Goal: Book appointment/travel/reservation

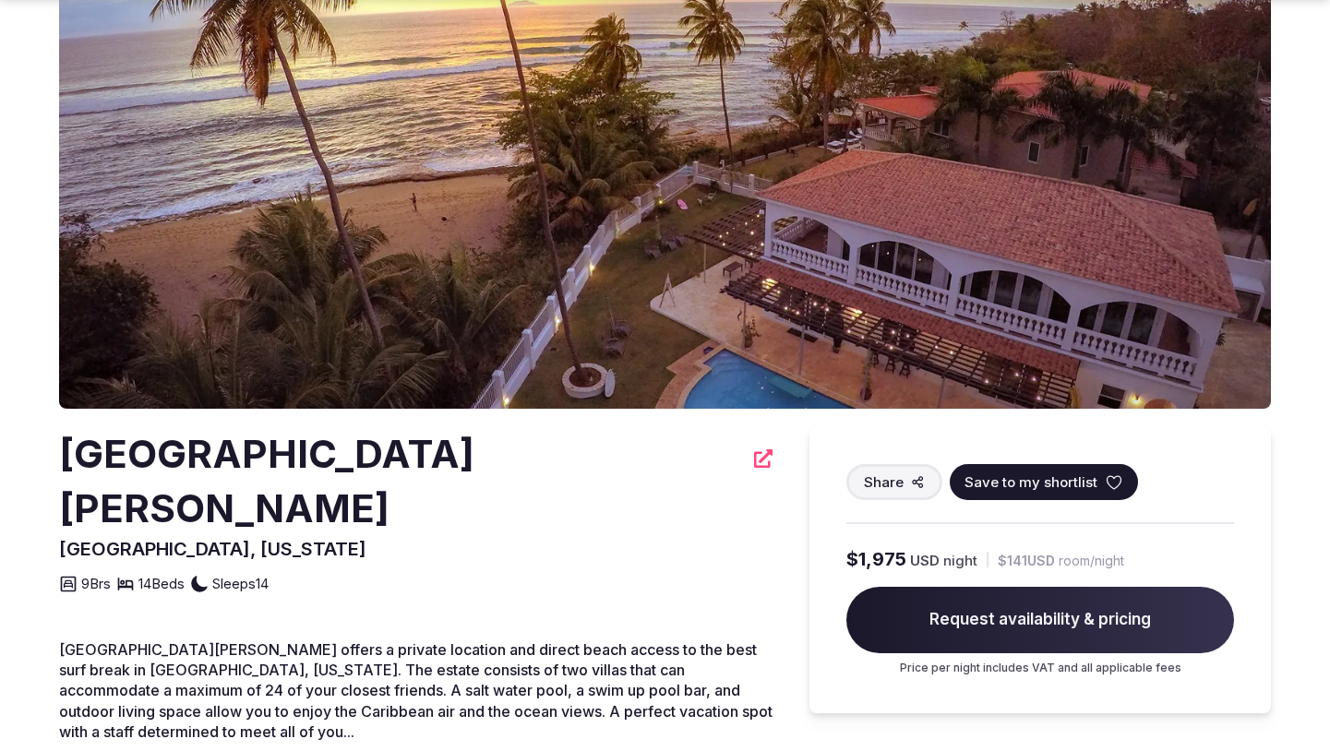
scroll to position [170, 0]
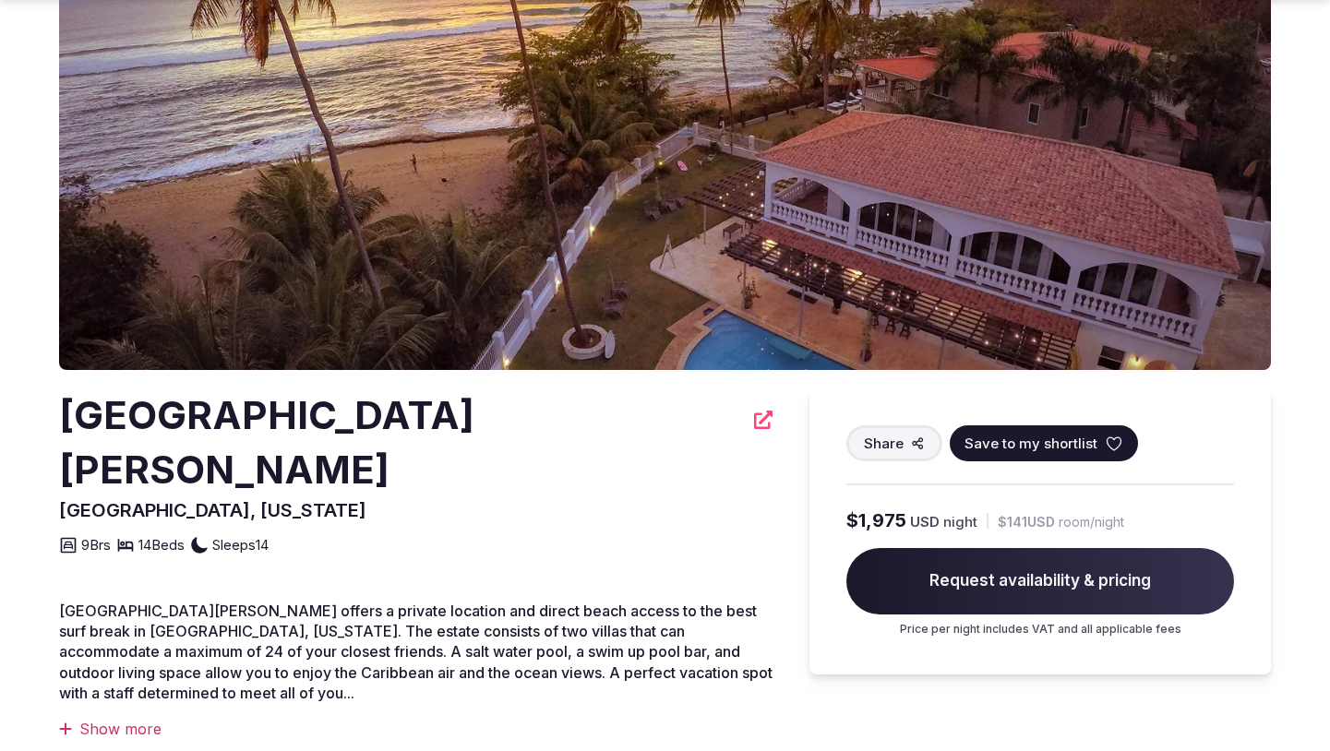
click at [561, 225] on img at bounding box center [665, 146] width 1212 height 448
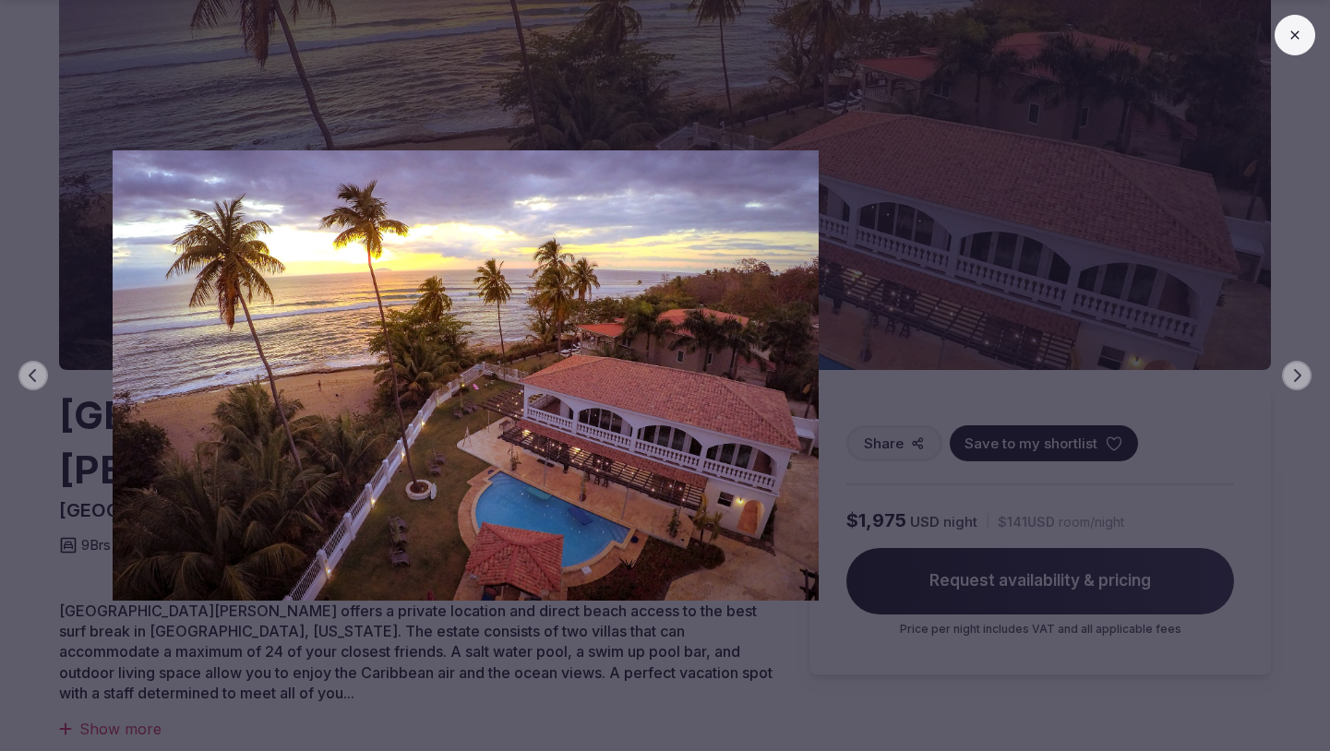
click at [892, 284] on img at bounding box center [465, 375] width 931 height 450
click at [1297, 355] on div "Previous slide Next slide" at bounding box center [665, 375] width 1330 height 751
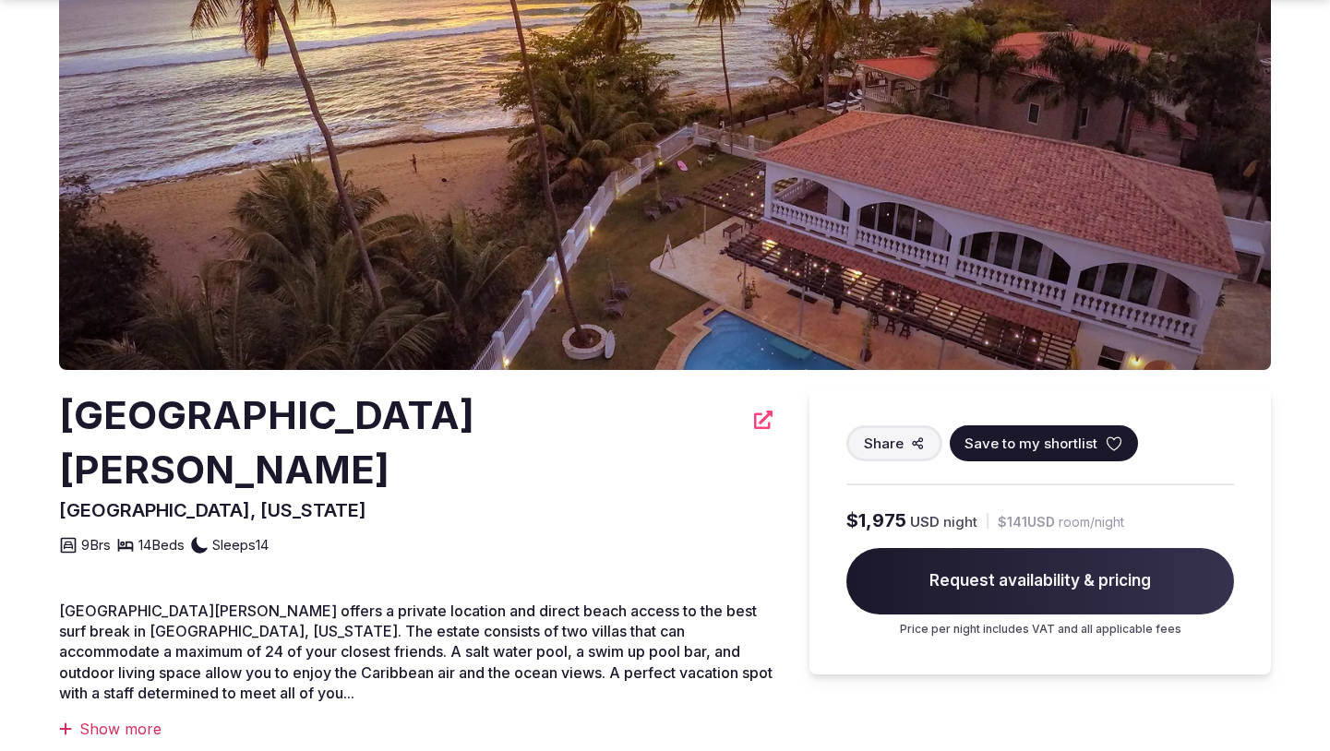
click at [1274, 350] on section "Villa Playa Maria Rincón, Puerto Rico Share Save to my shortlist 9 Brs 14 Beds …" at bounding box center [665, 537] width 1330 height 1302
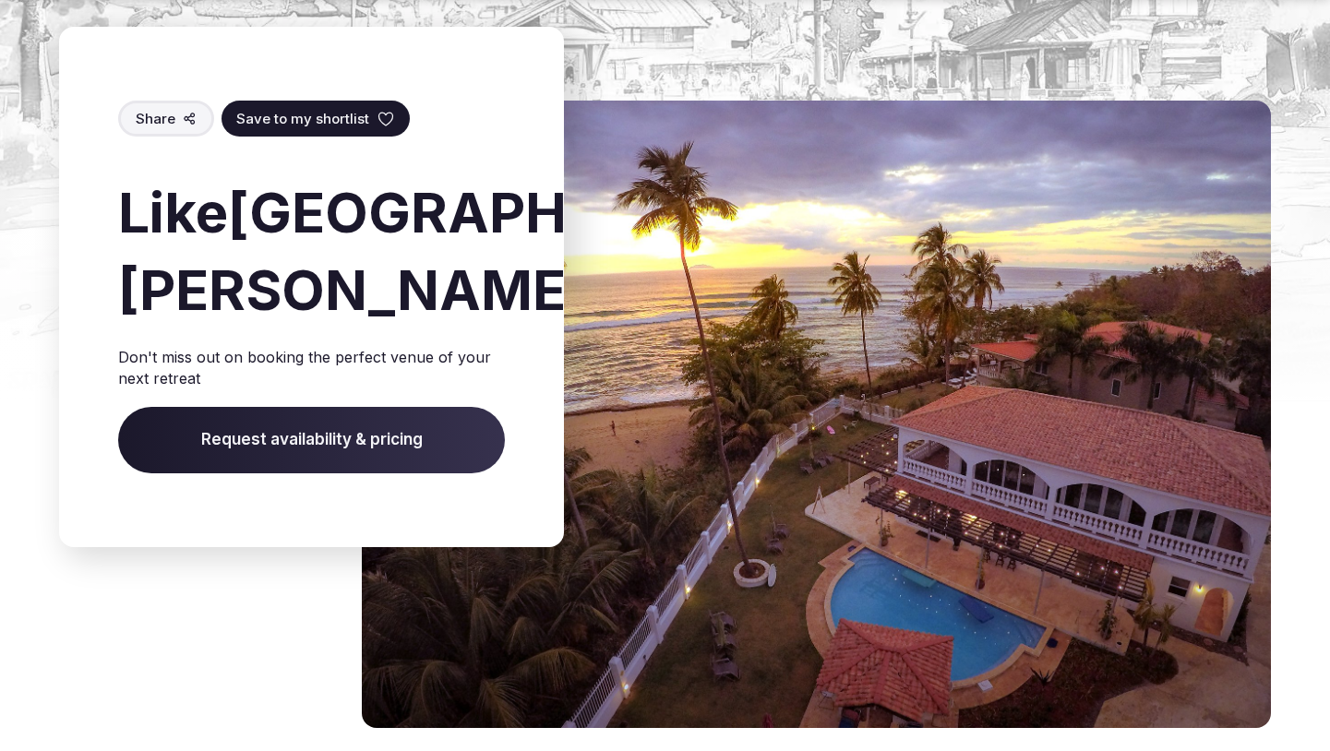
scroll to position [2468, 0]
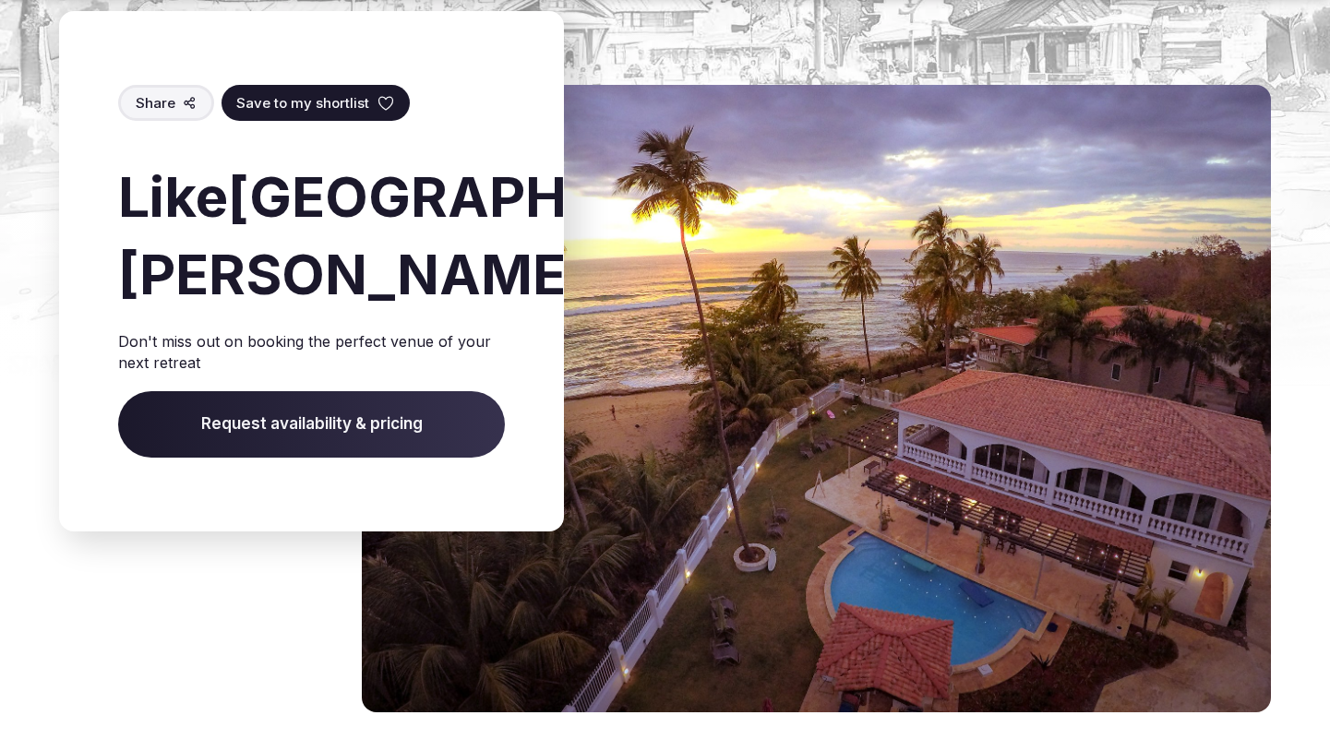
click at [398, 391] on span "Request availability & pricing" at bounding box center [311, 424] width 387 height 66
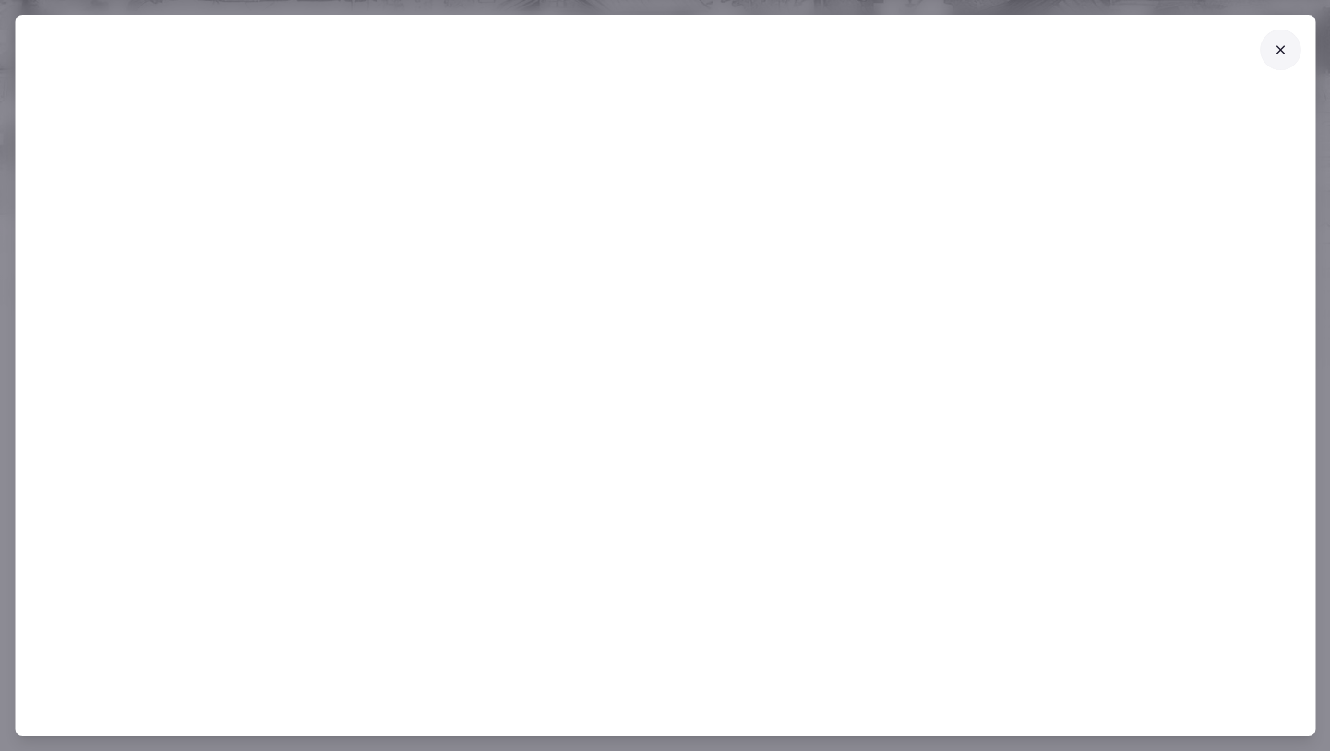
click at [1275, 43] on icon at bounding box center [1280, 49] width 15 height 15
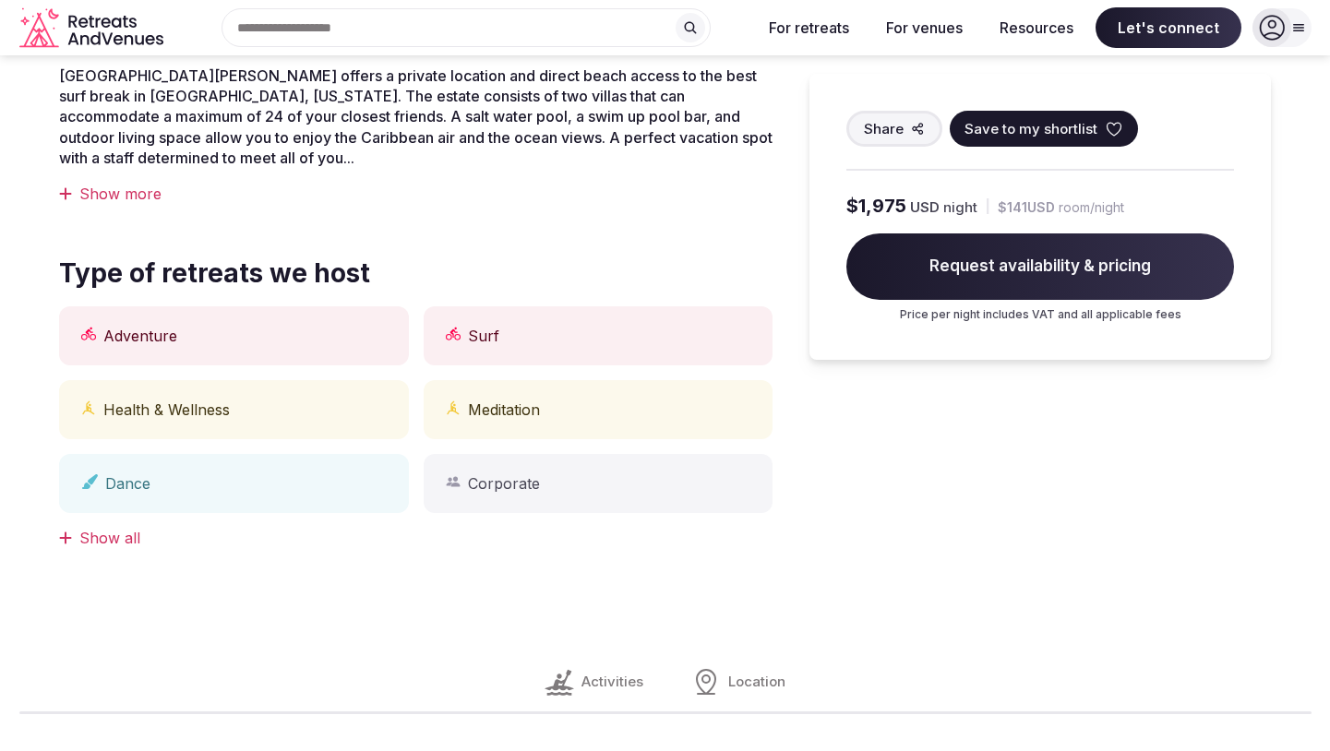
scroll to position [704, 0]
click at [1050, 282] on span "Request availability & pricing" at bounding box center [1040, 267] width 388 height 66
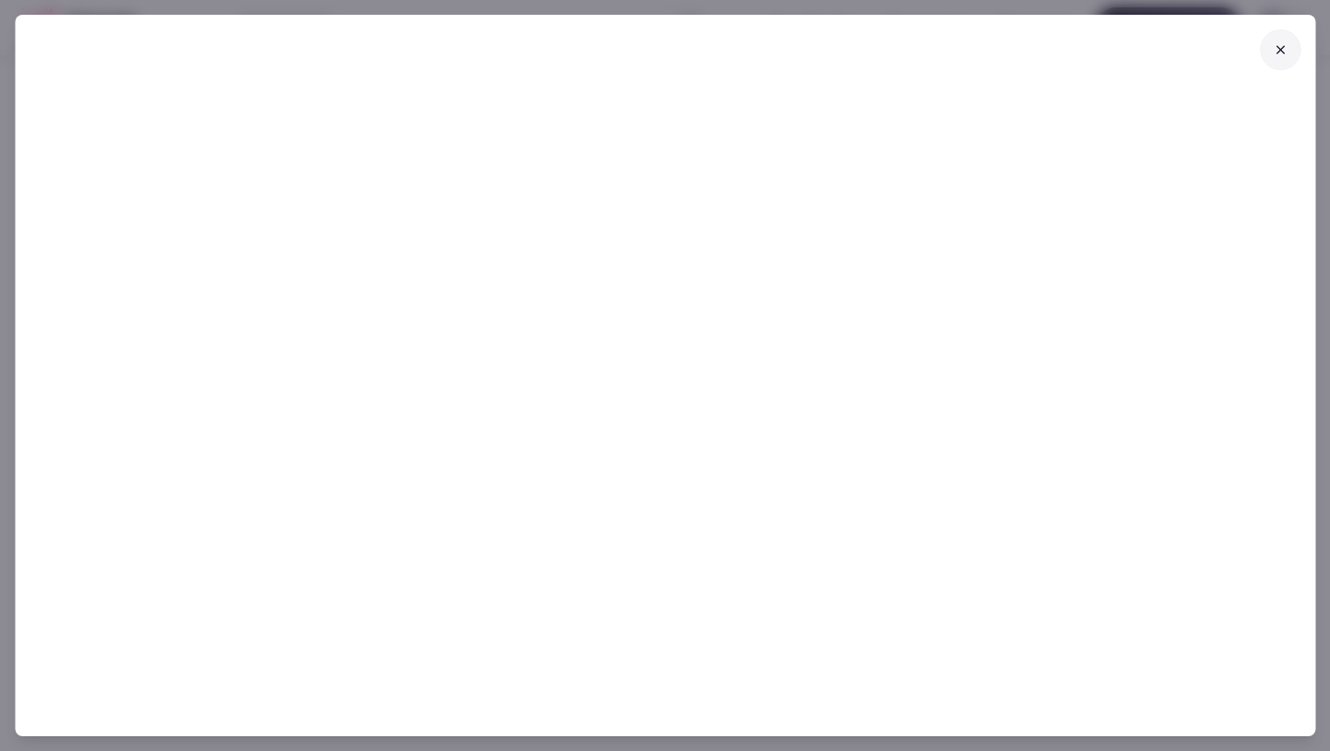
click at [1284, 53] on icon at bounding box center [1280, 49] width 15 height 15
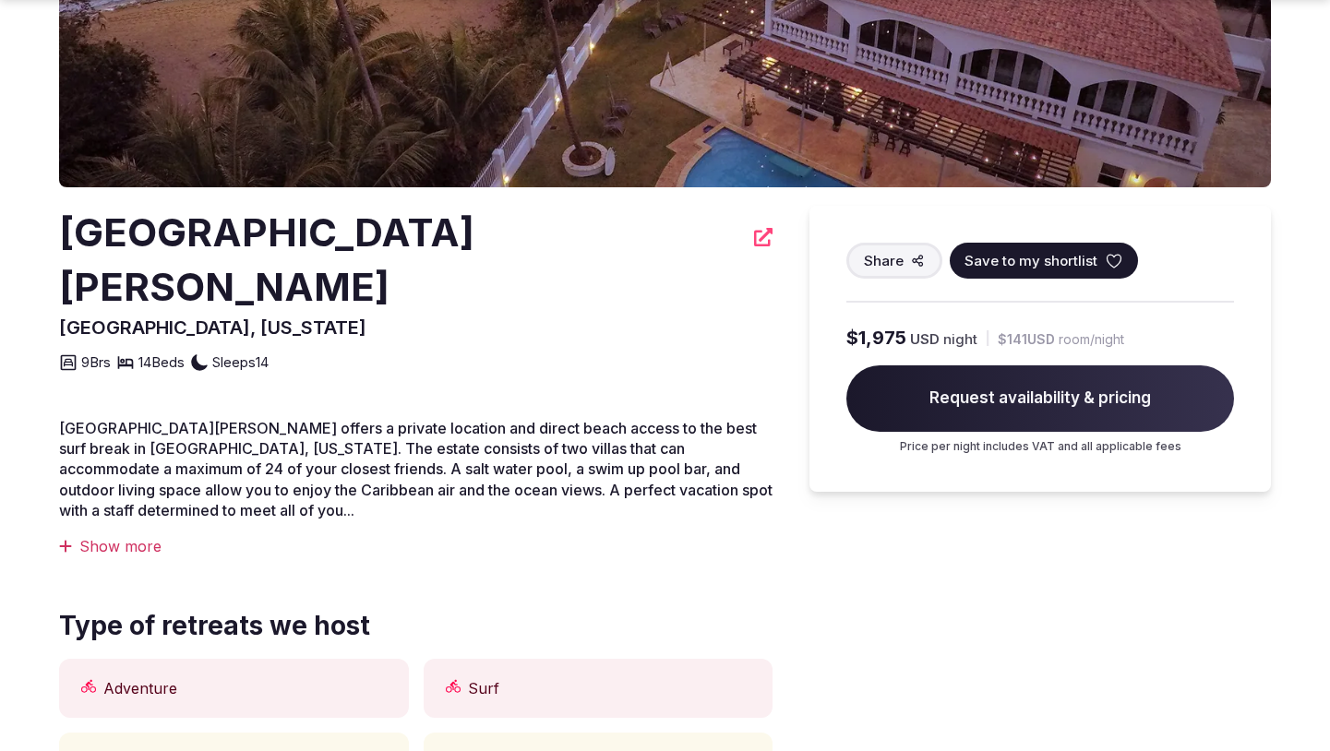
scroll to position [354, 0]
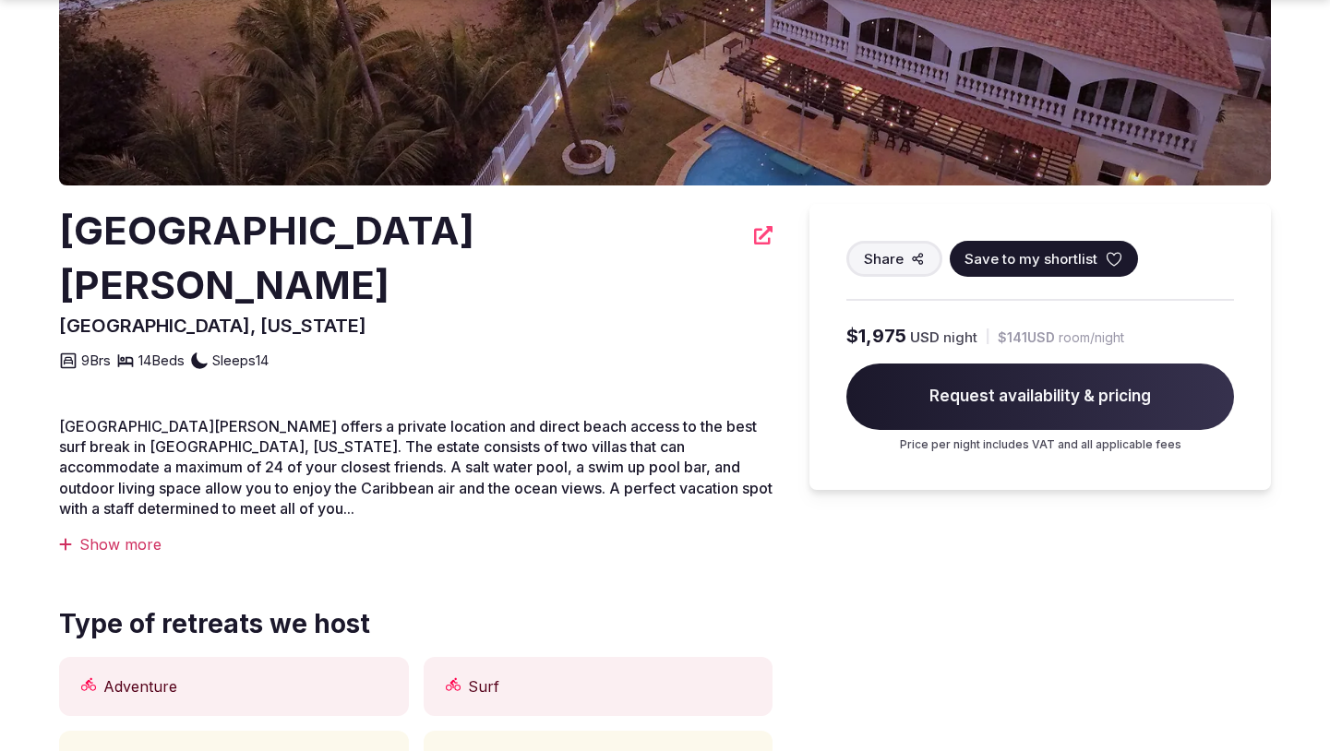
click at [853, 404] on div "$1,975 USD night | $141 USD room/night Request availability & pricing Price per…" at bounding box center [1040, 388] width 388 height 130
click at [932, 382] on span "Request availability & pricing" at bounding box center [1040, 397] width 388 height 66
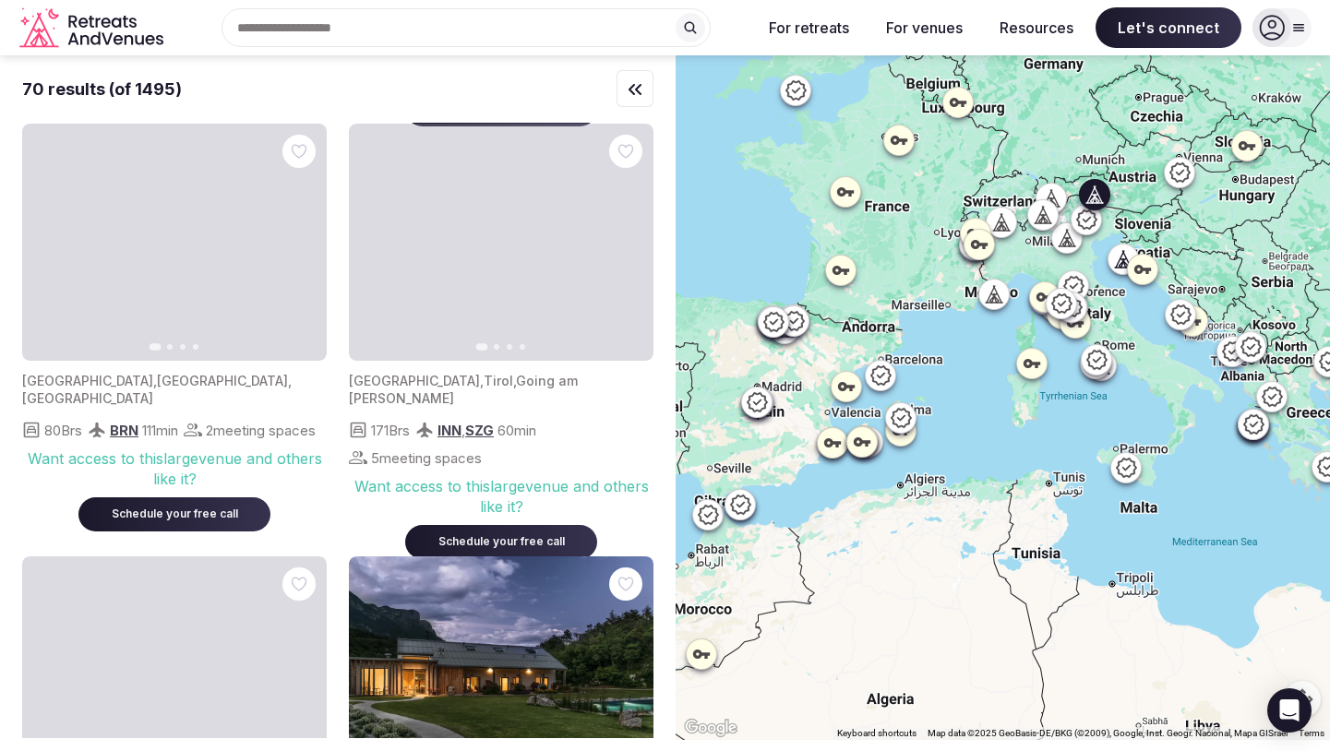
scroll to position [441, 0]
